Goal: Transaction & Acquisition: Purchase product/service

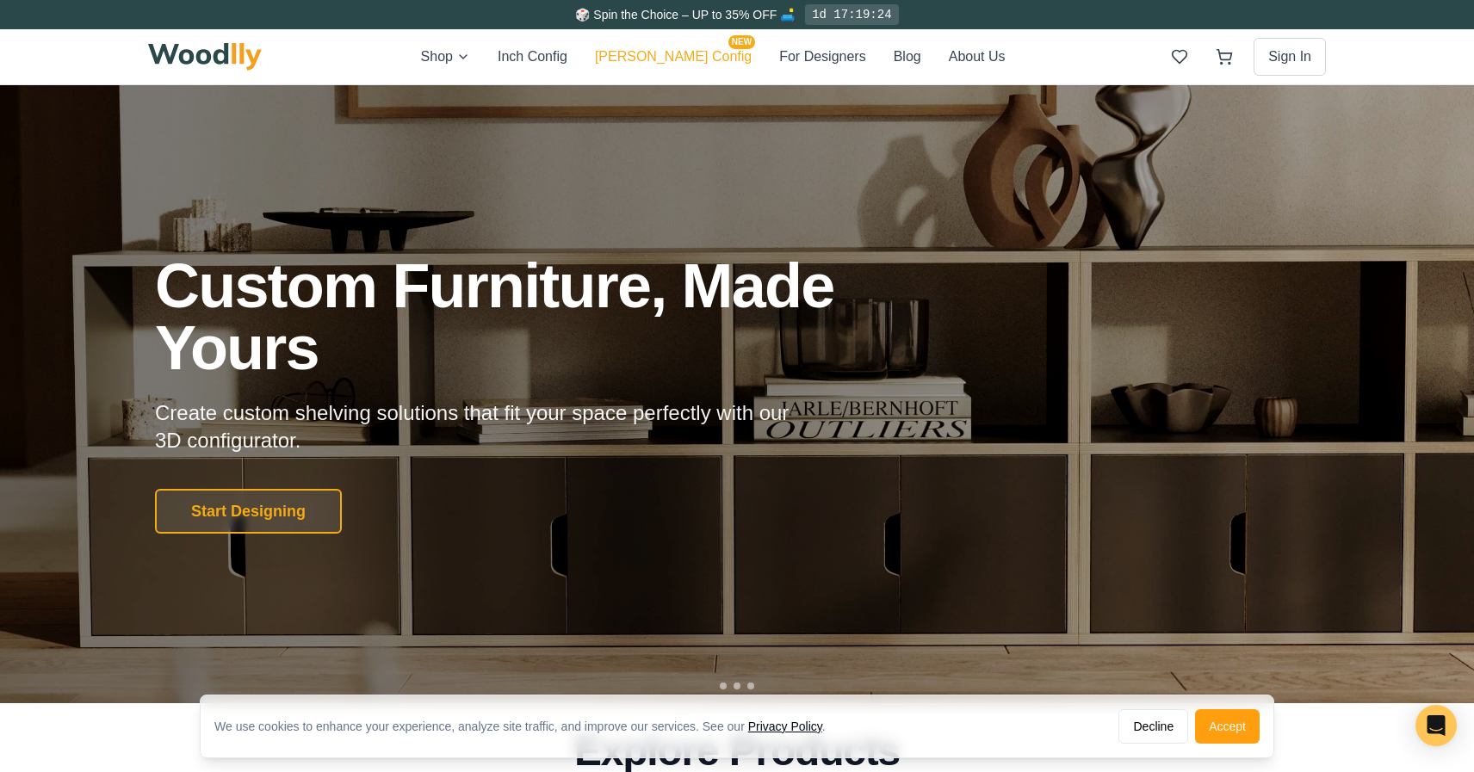
click at [694, 56] on button "[PERSON_NAME] Config NEW" at bounding box center [673, 57] width 157 height 22
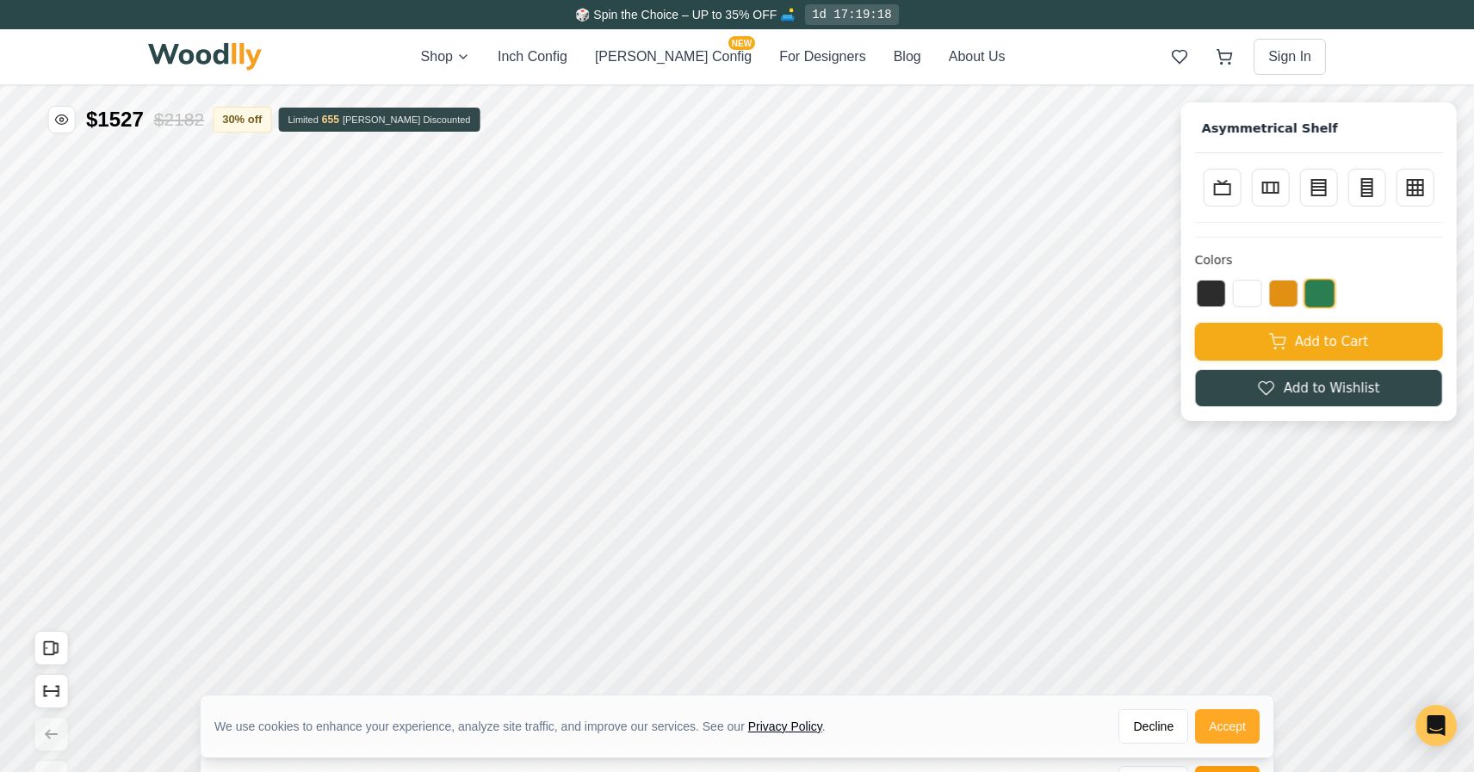
click at [1219, 734] on button "Accept" at bounding box center [1227, 726] width 65 height 34
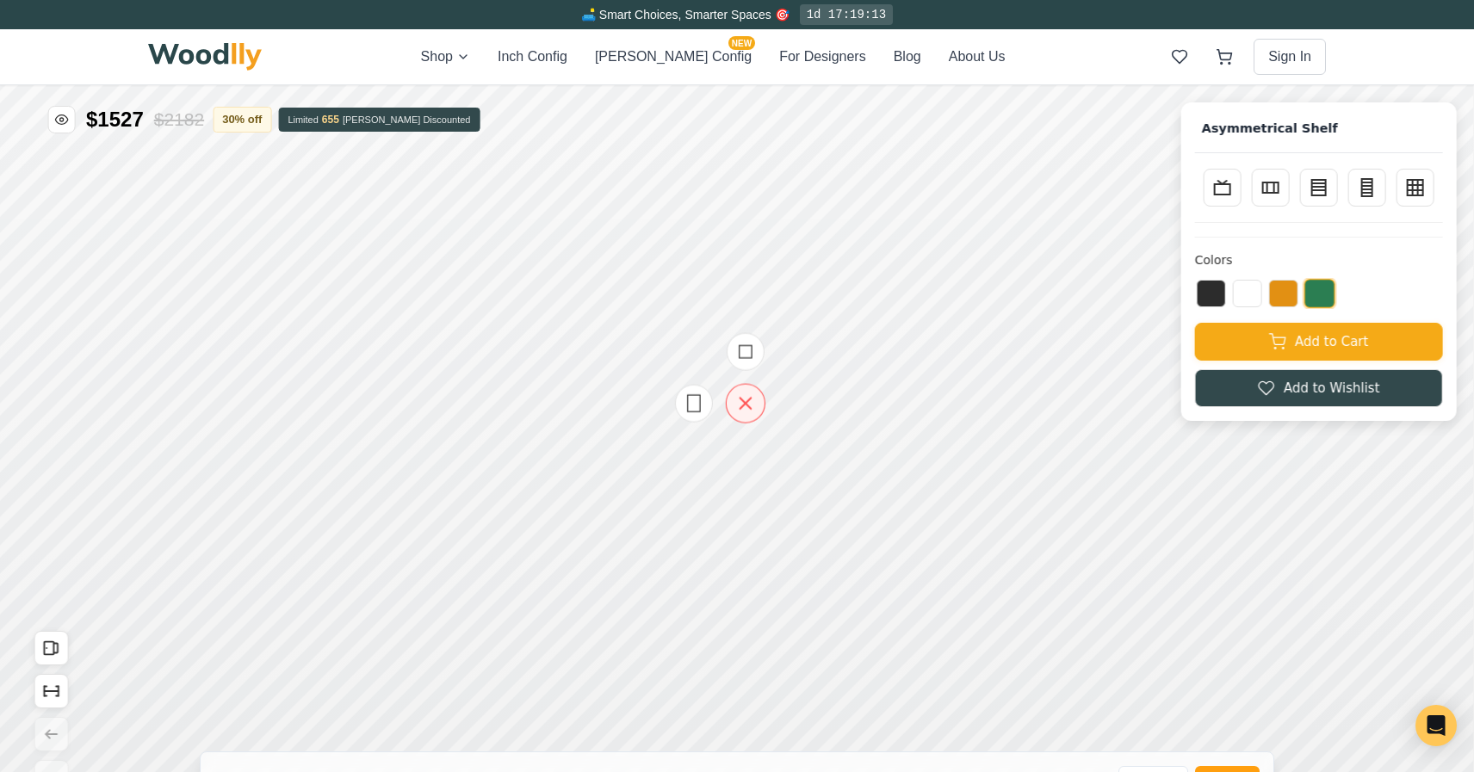
click at [743, 403] on icon at bounding box center [745, 404] width 22 height 22
click at [567, 55] on button "Inch Config" at bounding box center [533, 56] width 70 height 21
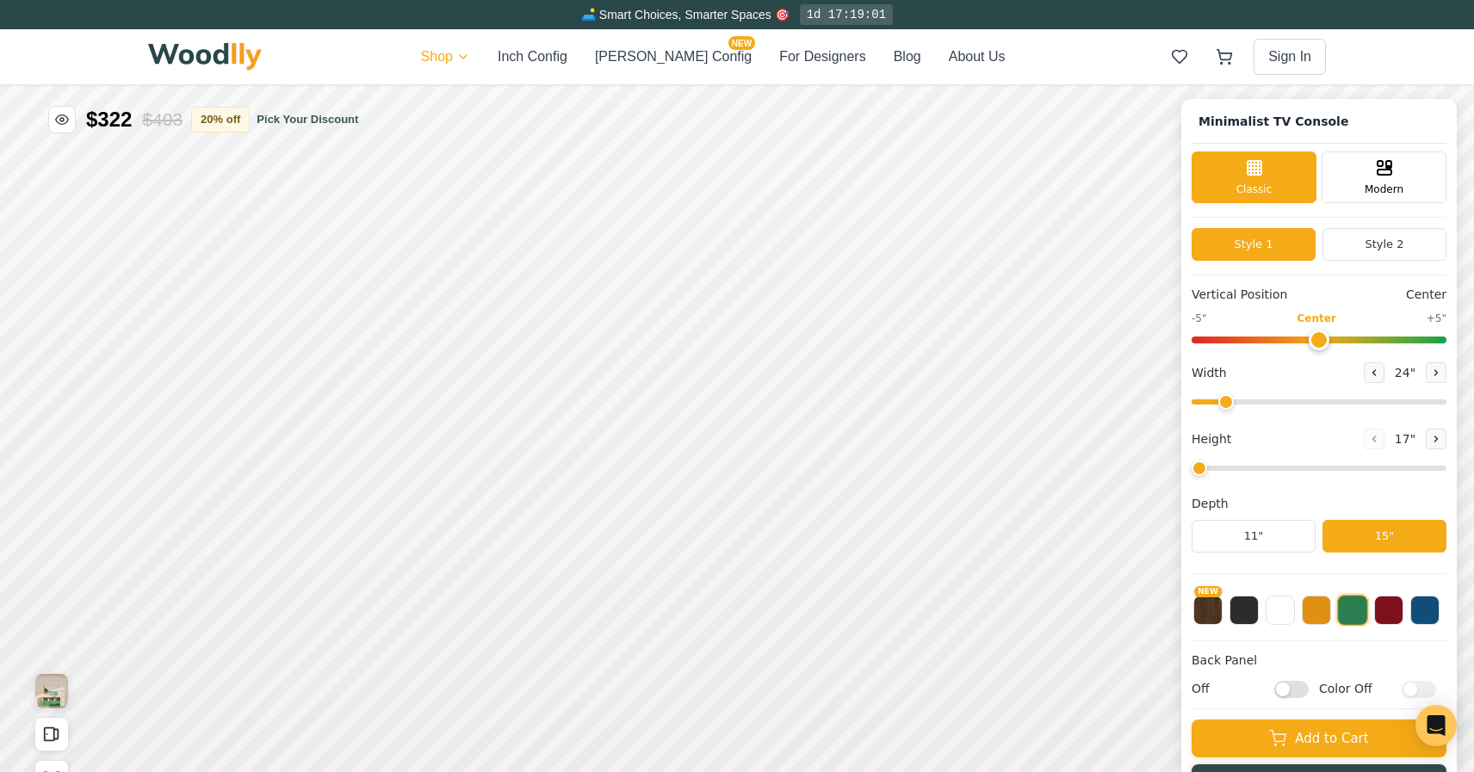
type input "63"
type input "2"
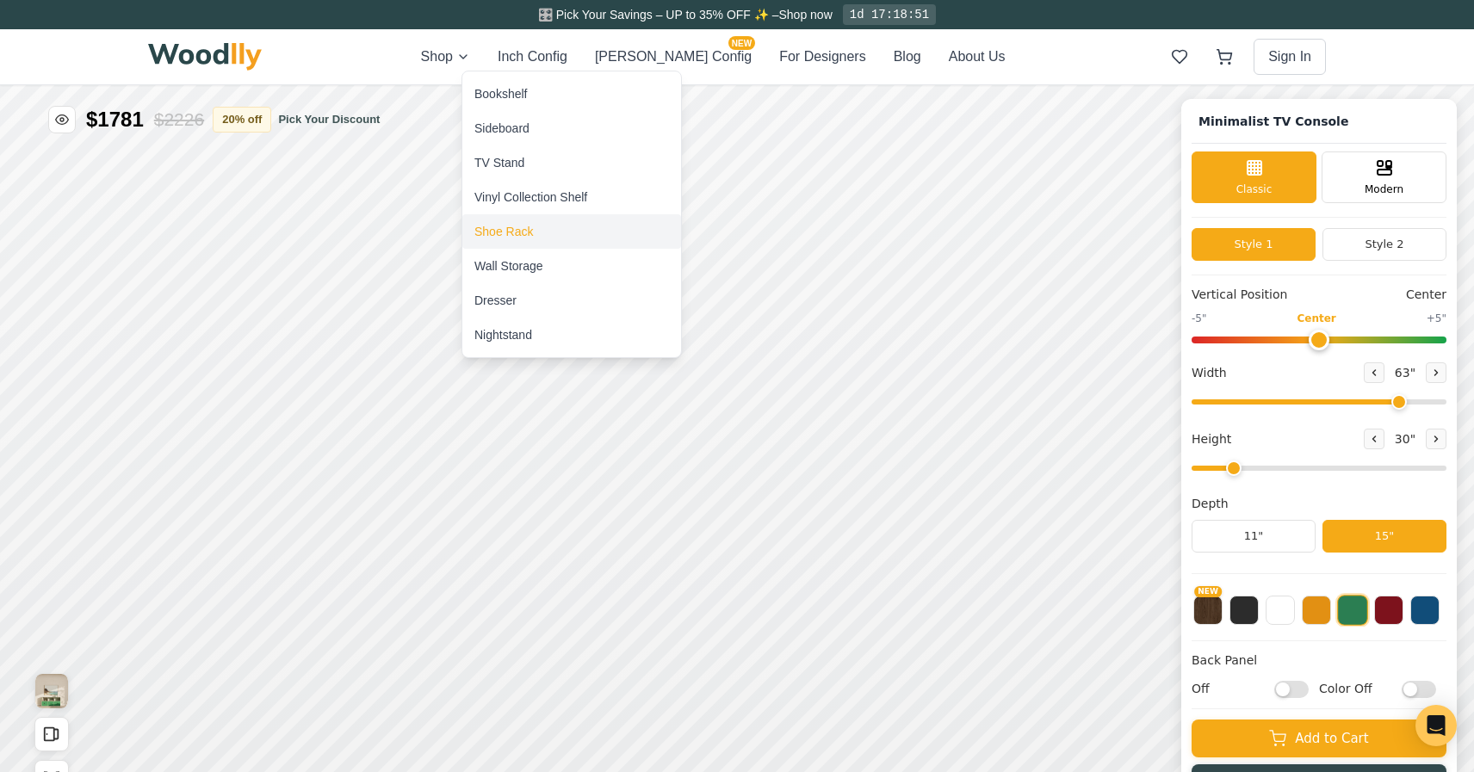
click at [511, 230] on div "Shoe Rack" at bounding box center [503, 231] width 59 height 17
